Goal: Submit feedback/report problem: Submit feedback/report problem

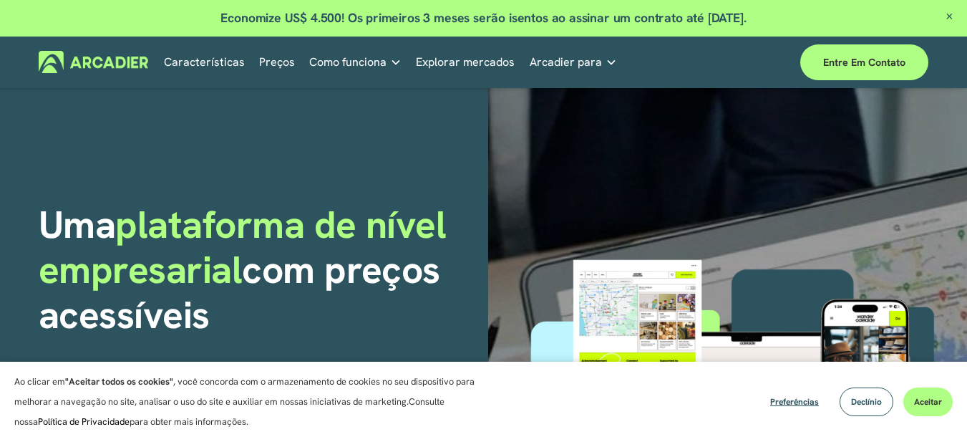
click at [561, 124] on div at bounding box center [727, 418] width 479 height 660
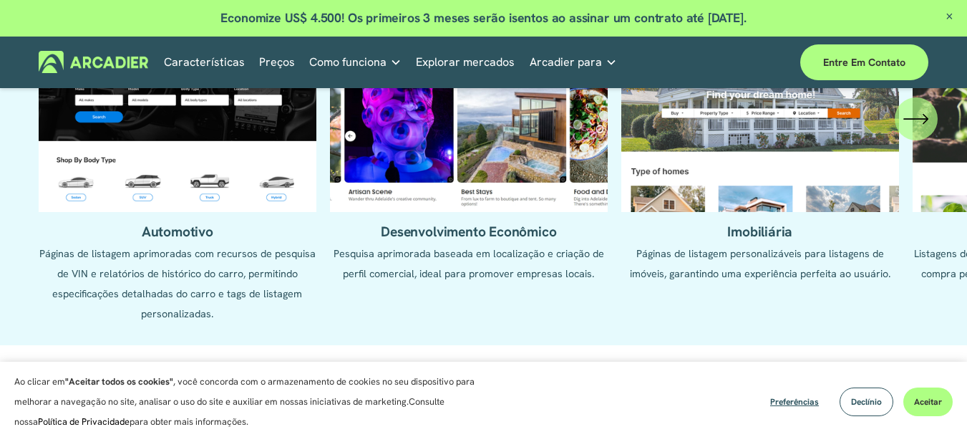
scroll to position [1432, 0]
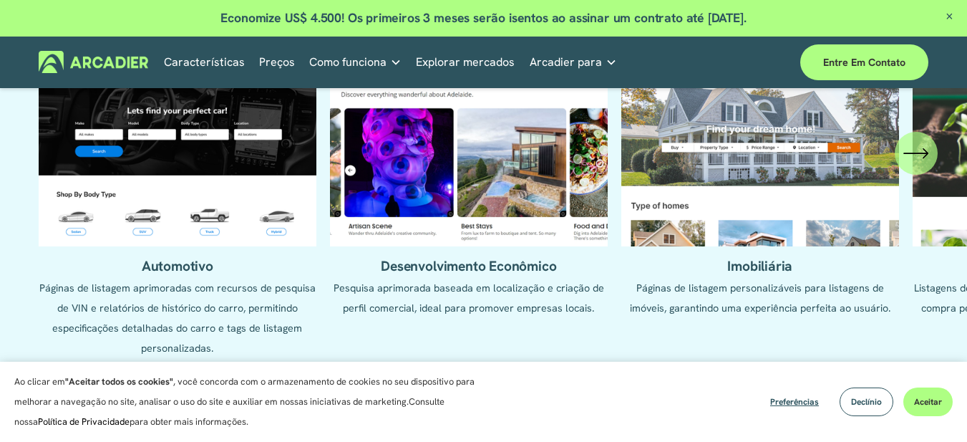
click at [160, 209] on ul "Automotivo Páginas de listagem aprimoradas com recursos de pesquisa de VIN e re…" at bounding box center [484, 209] width 890 height 297
click at [151, 302] on ul "Automotivo Páginas de listagem aprimoradas com recursos de pesquisa de VIN e re…" at bounding box center [484, 209] width 890 height 297
click at [913, 166] on icon "\a \a \a Próximo\a \a" at bounding box center [916, 153] width 26 height 26
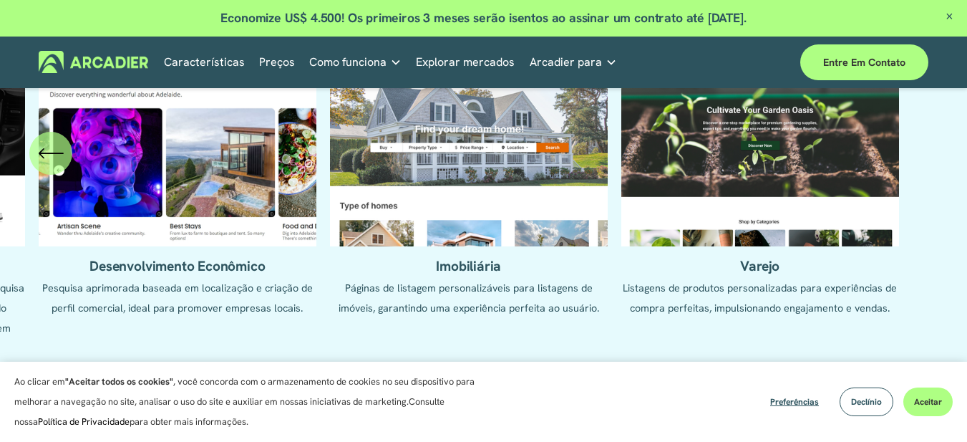
click at [52, 165] on icon "\a \a Anterior\a \a \a" at bounding box center [51, 153] width 26 height 26
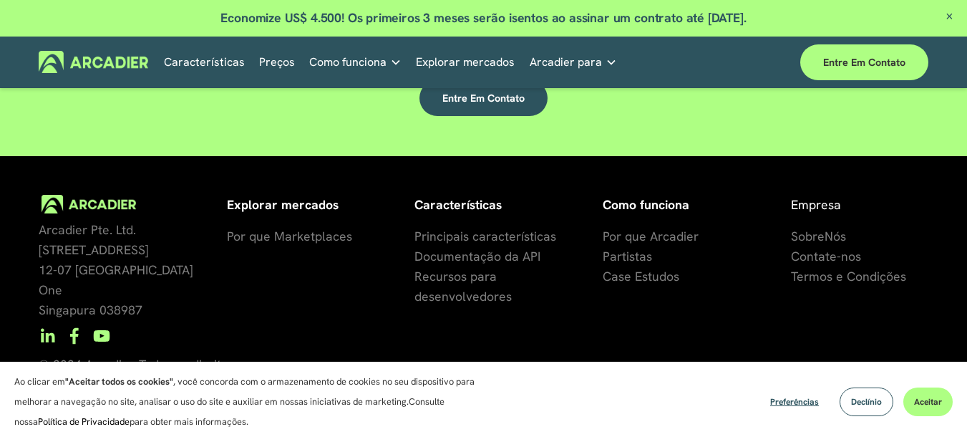
scroll to position [3805, 0]
click at [865, 63] on font "Entre em contato" at bounding box center [864, 62] width 82 height 13
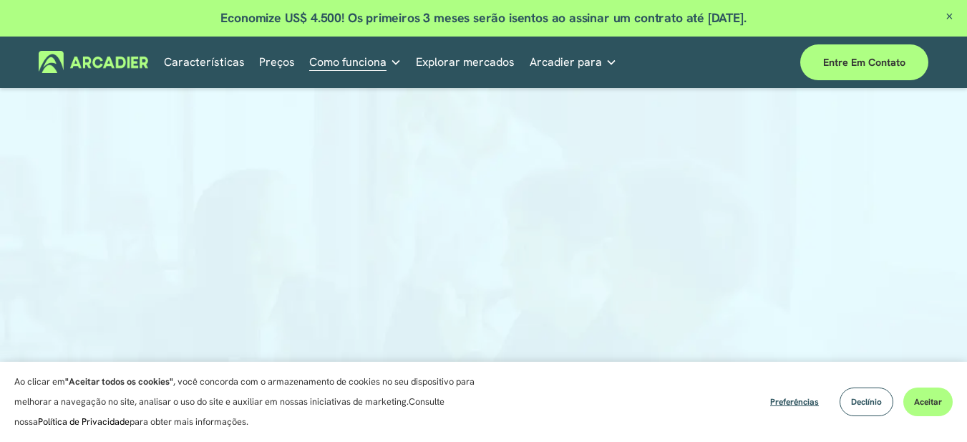
scroll to position [104, 0]
click at [913, 205] on div at bounding box center [483, 255] width 967 height 516
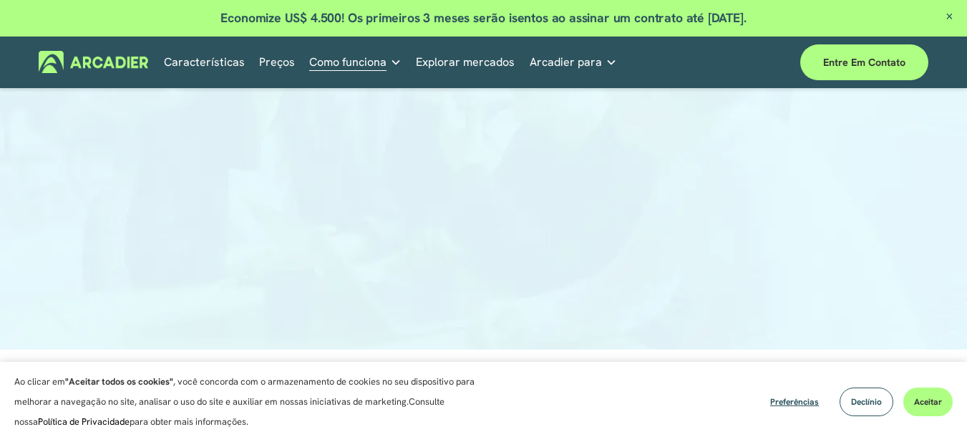
scroll to position [286, 0]
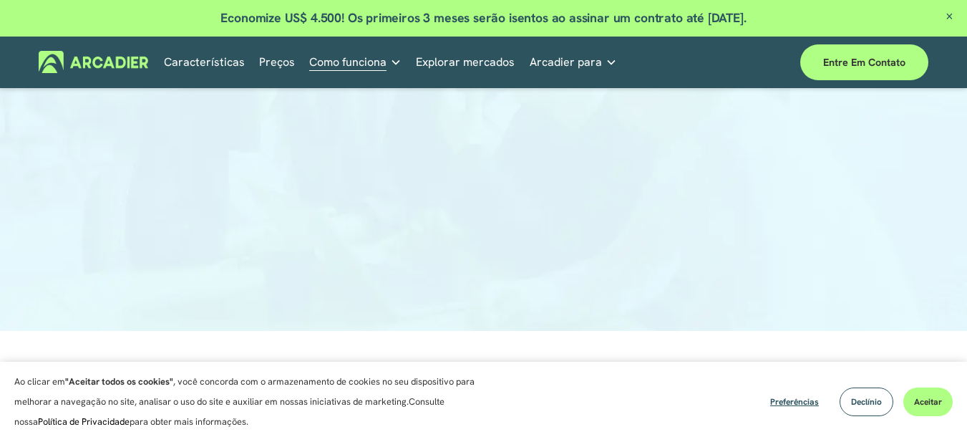
click at [0, 0] on link "Peças de automóvel Nós simplificamos e melhoramos as operações por meio da noss…" at bounding box center [0, 0] width 0 height 0
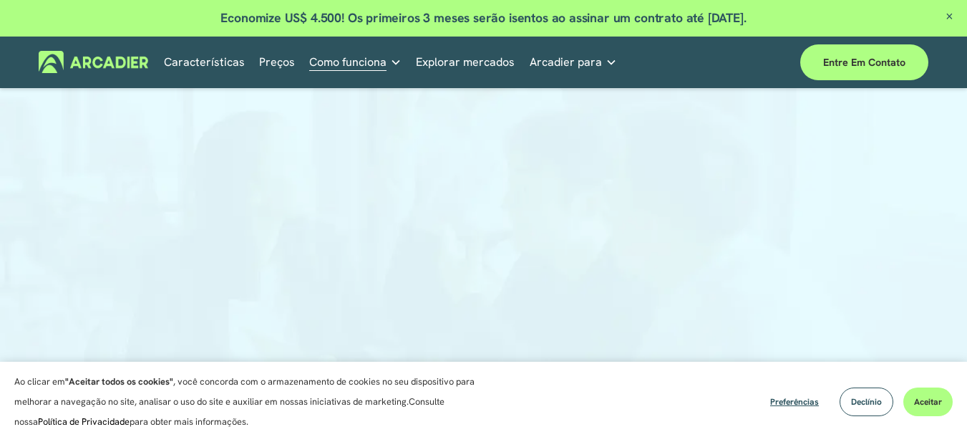
scroll to position [143, 0]
click at [877, 404] on font "Declínio" at bounding box center [866, 401] width 31 height 11
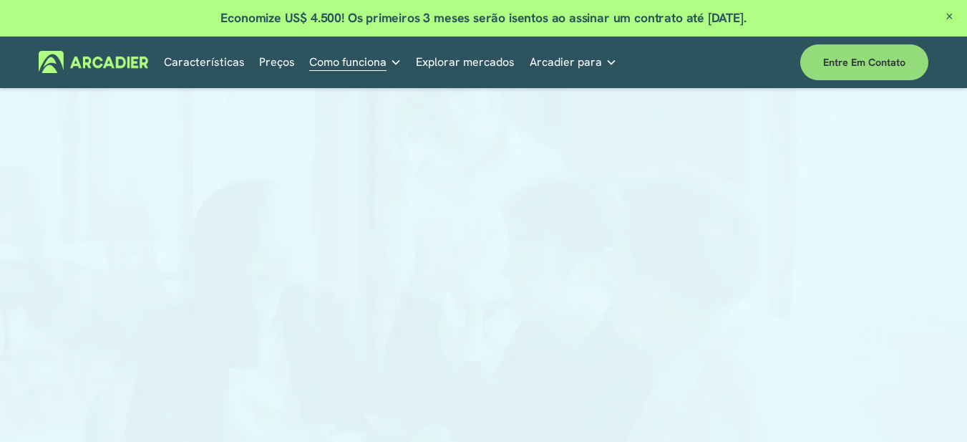
scroll to position [0, 0]
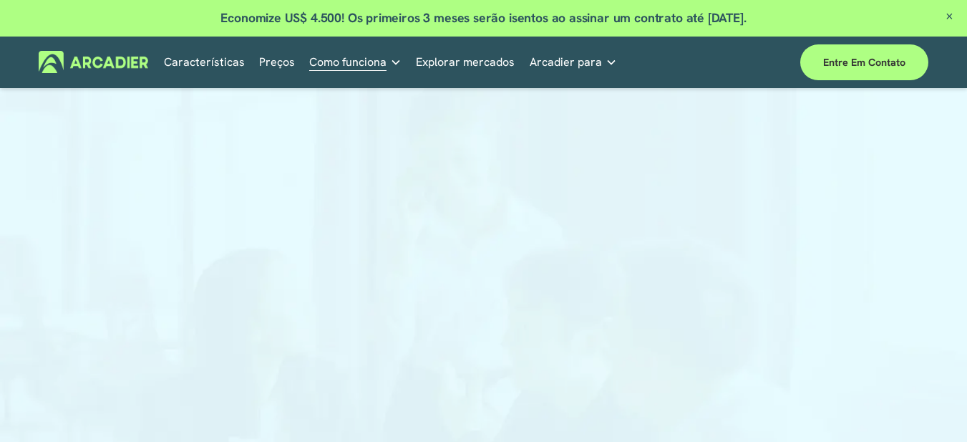
click at [951, 16] on span "Fechar Anúncio" at bounding box center [949, 17] width 35 height 35
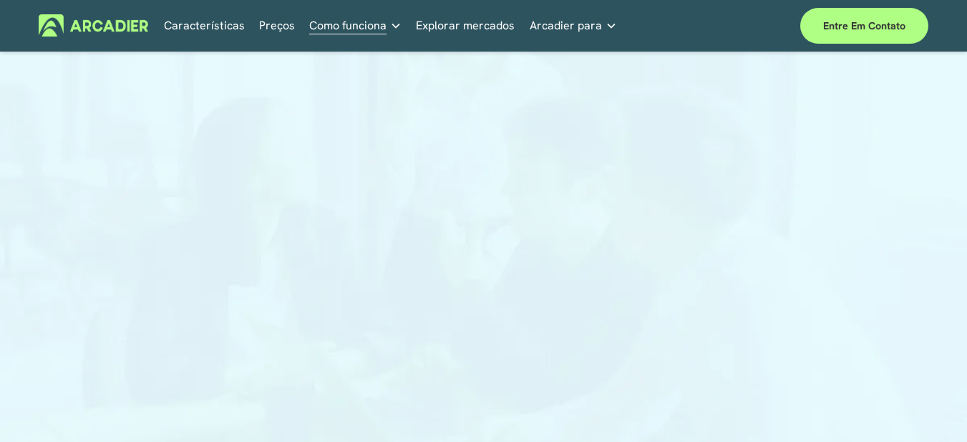
scroll to position [215, 0]
